Goal: Information Seeking & Learning: Understand process/instructions

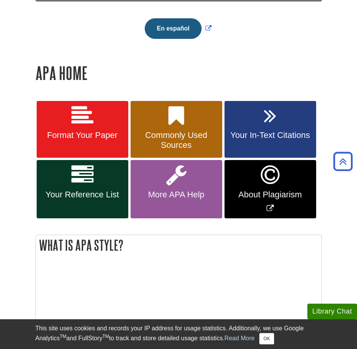
scroll to position [224, 0]
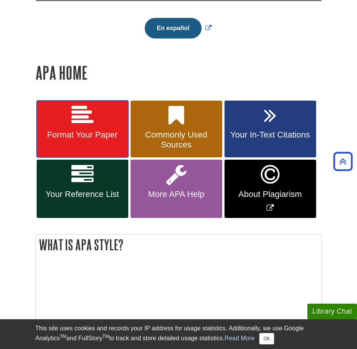
click at [77, 140] on link "Format Your Paper" at bounding box center [83, 129] width 92 height 57
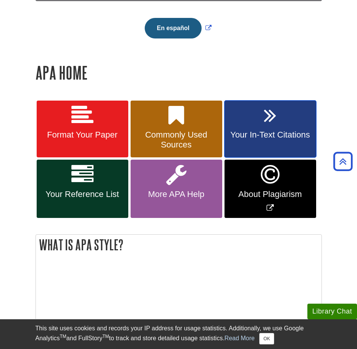
click at [261, 148] on link "Your In-Text Citations" at bounding box center [270, 129] width 92 height 57
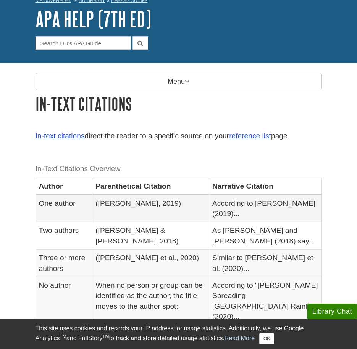
scroll to position [42, 0]
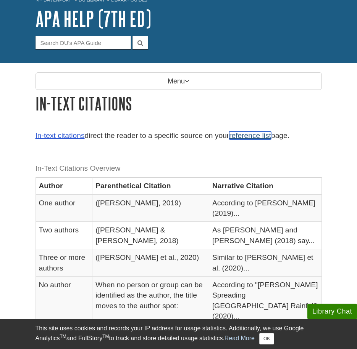
click at [253, 134] on link "reference list" at bounding box center [250, 136] width 42 height 8
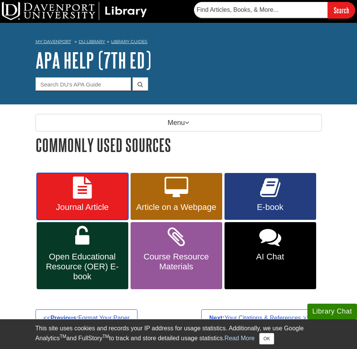
click at [90, 193] on icon at bounding box center [82, 188] width 19 height 22
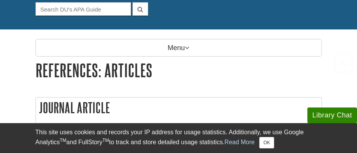
scroll to position [88, 0]
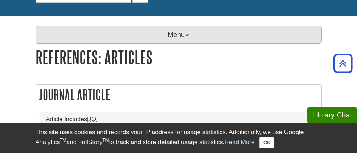
click at [177, 33] on p "Menu" at bounding box center [178, 35] width 286 height 18
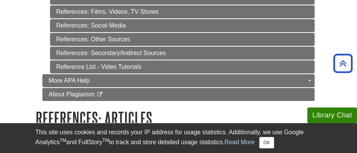
scroll to position [395, 0]
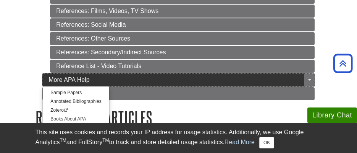
click at [115, 79] on link "More APA Help" at bounding box center [178, 79] width 272 height 13
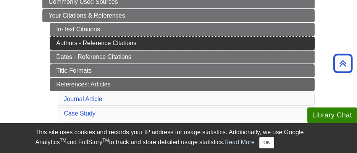
scroll to position [165, 0]
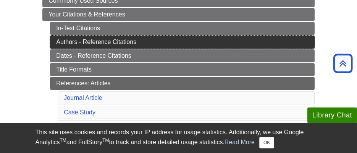
click at [105, 43] on link "Authors - Reference Citations" at bounding box center [182, 41] width 264 height 13
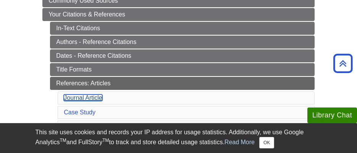
click at [97, 100] on link "Journal Article" at bounding box center [83, 97] width 39 height 6
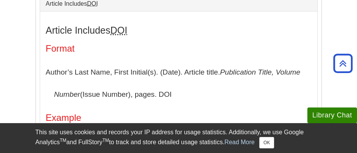
scroll to position [573, 0]
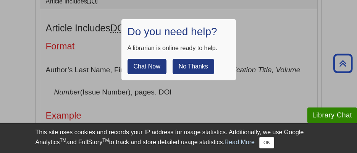
click at [196, 65] on button "No Thanks" at bounding box center [193, 66] width 42 height 15
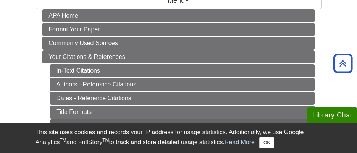
scroll to position [122, 0]
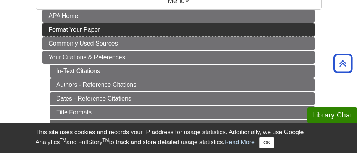
click at [116, 32] on link "Format Your Paper" at bounding box center [178, 29] width 272 height 13
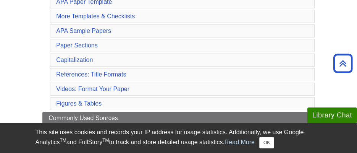
scroll to position [166, 0]
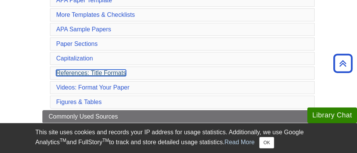
click at [126, 72] on link "References: Title Formats" at bounding box center [91, 72] width 70 height 6
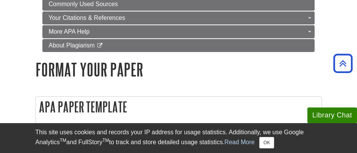
scroll to position [279, 0]
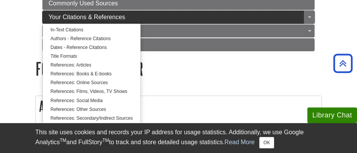
click at [126, 17] on link "Your Citations & References" at bounding box center [178, 17] width 272 height 13
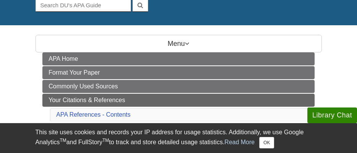
scroll to position [84, 0]
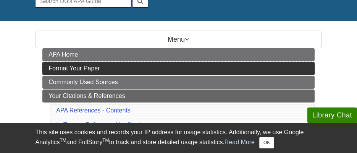
click at [132, 66] on link "Format Your Paper" at bounding box center [178, 68] width 272 height 13
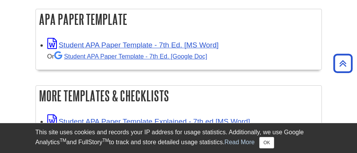
scroll to position [164, 0]
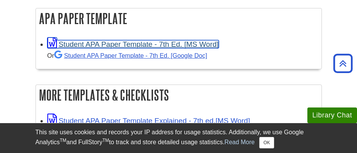
click at [206, 43] on link "Student APA Paper Template - 7th Ed. [MS Word]" at bounding box center [132, 44] width 171 height 8
